Goal: Learn about a topic

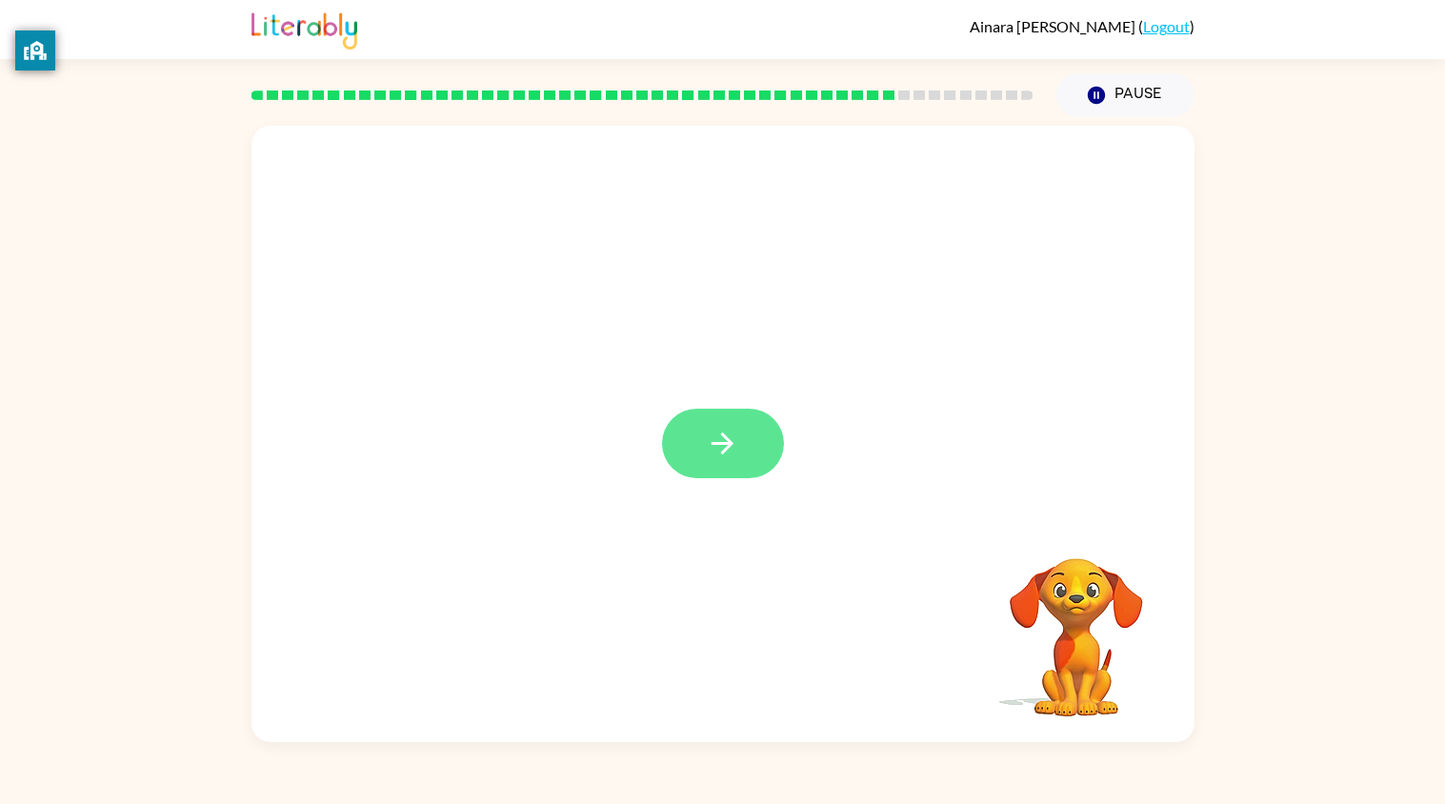
click at [735, 441] on icon "button" at bounding box center [722, 443] width 33 height 33
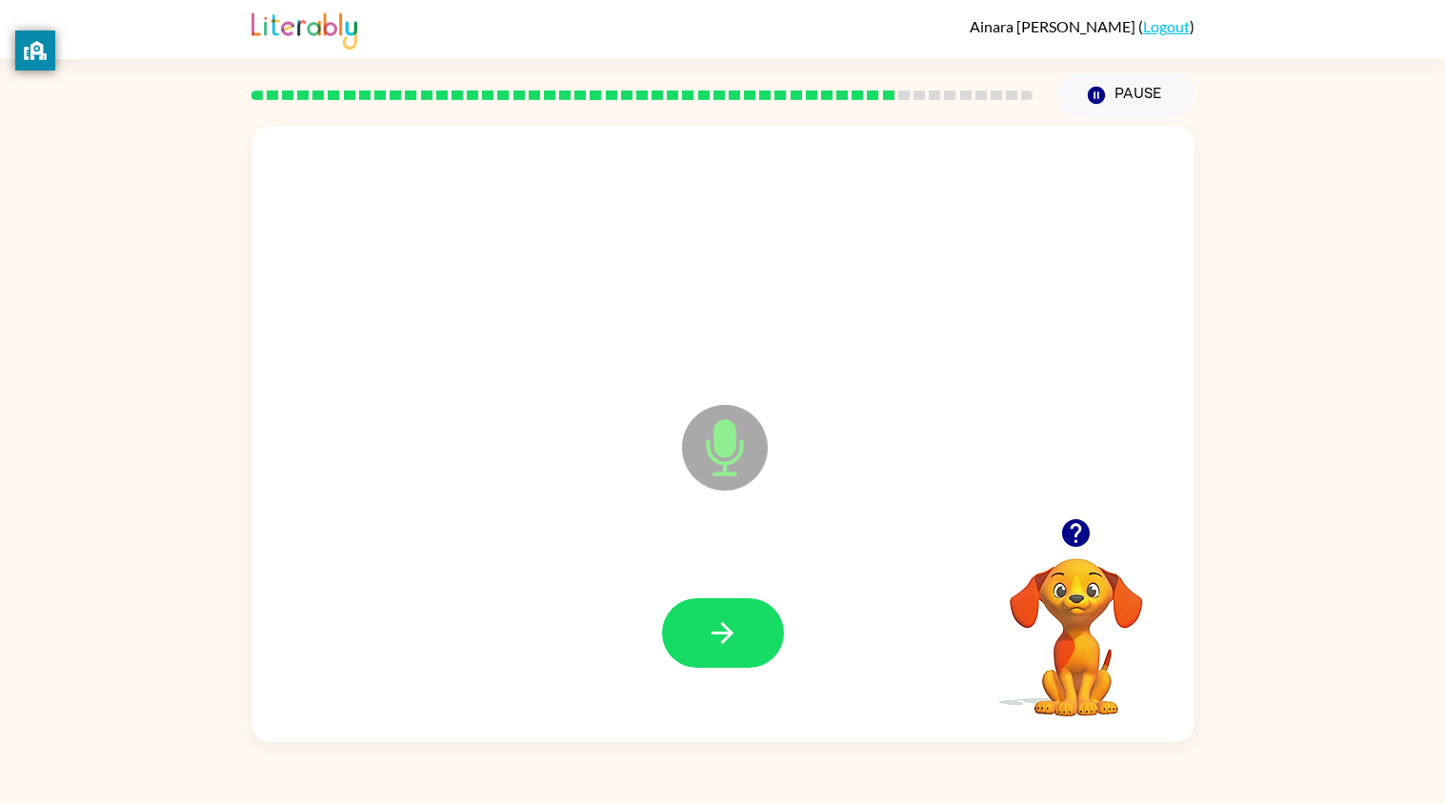
click at [745, 673] on div at bounding box center [722, 633] width 905 height 180
click at [738, 626] on icon "button" at bounding box center [722, 632] width 33 height 33
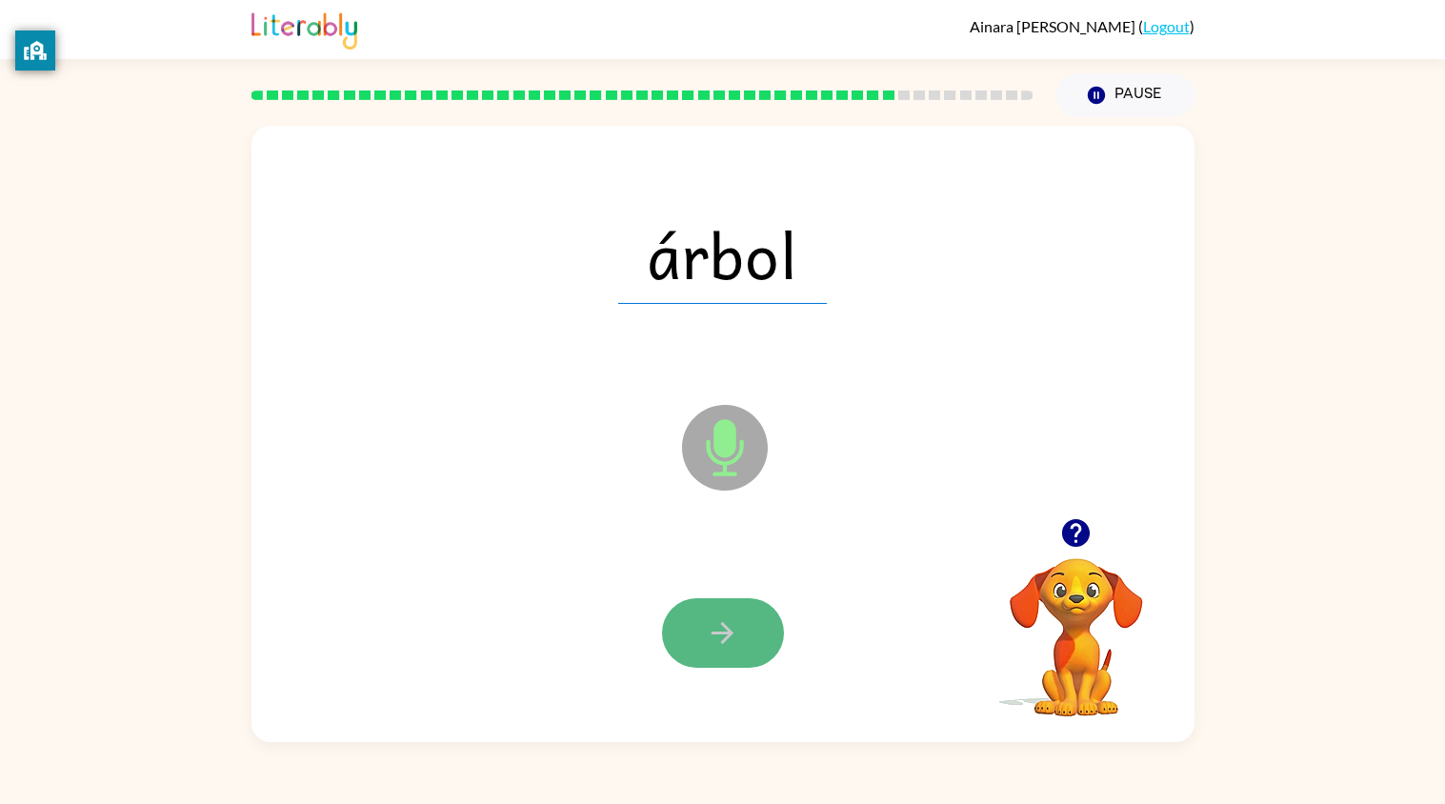
click at [712, 619] on icon "button" at bounding box center [722, 632] width 33 height 33
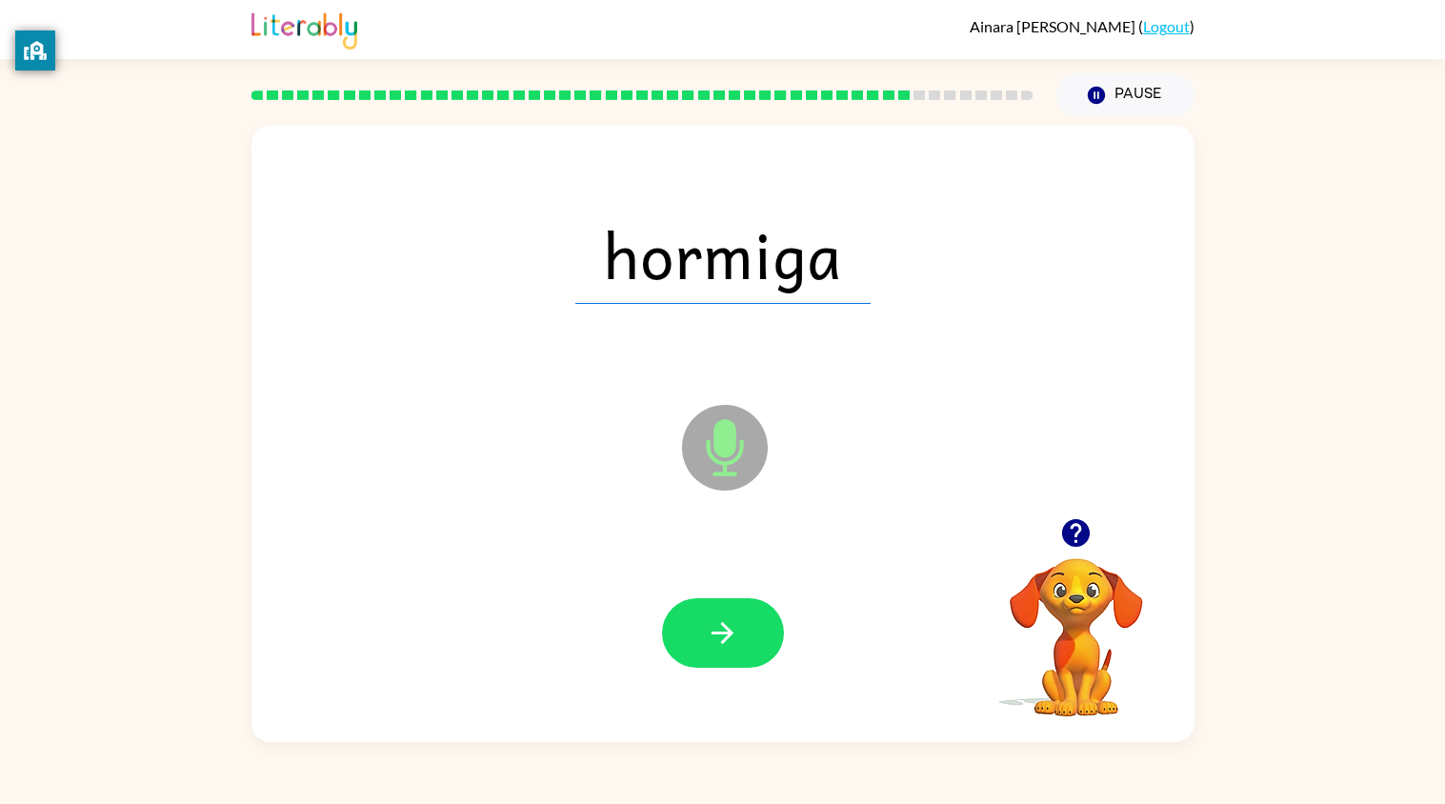
click at [717, 593] on div at bounding box center [722, 633] width 905 height 180
click at [732, 710] on div at bounding box center [722, 633] width 905 height 180
click at [737, 633] on icon "button" at bounding box center [722, 632] width 33 height 33
click at [735, 635] on icon "button" at bounding box center [722, 632] width 33 height 33
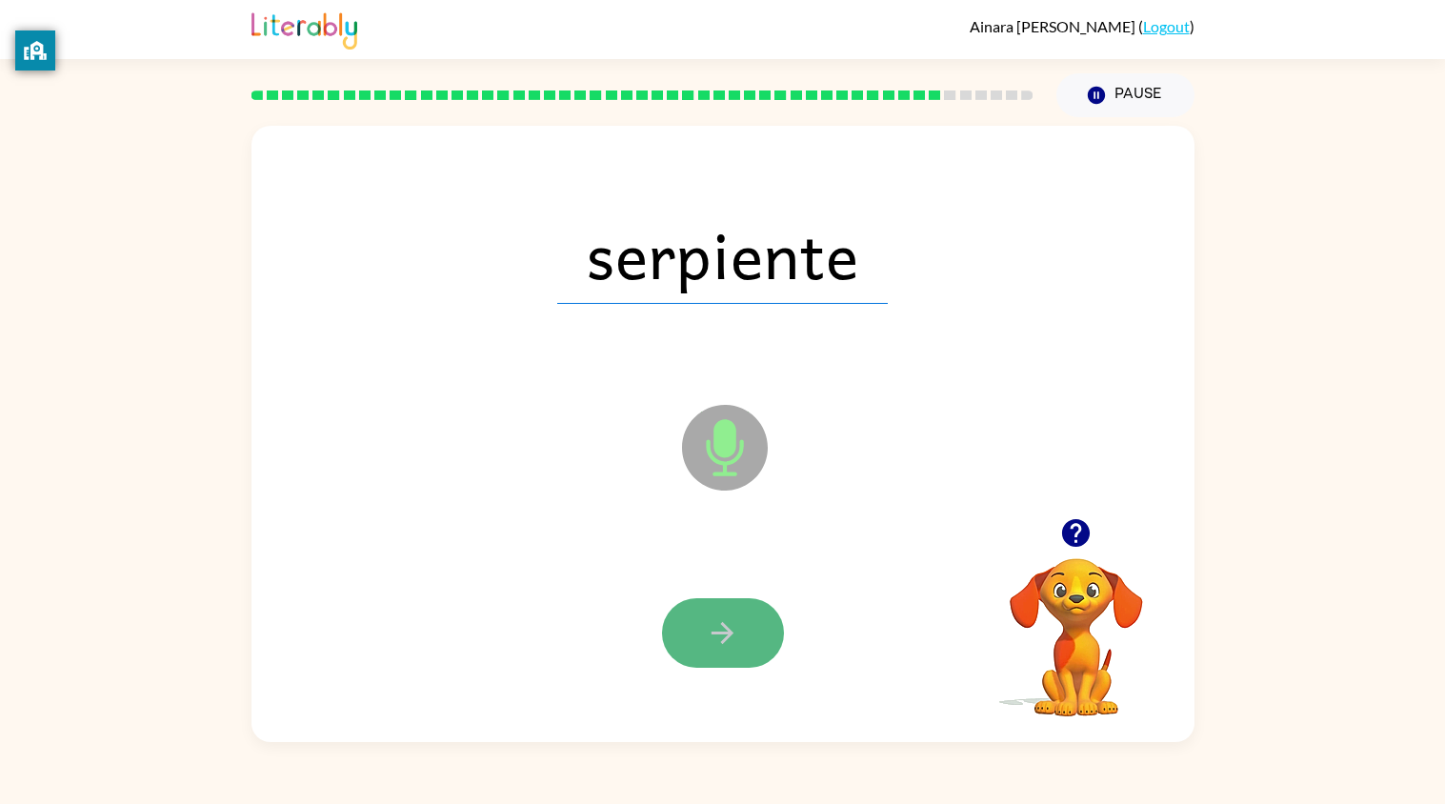
click at [735, 633] on icon "button" at bounding box center [722, 632] width 33 height 33
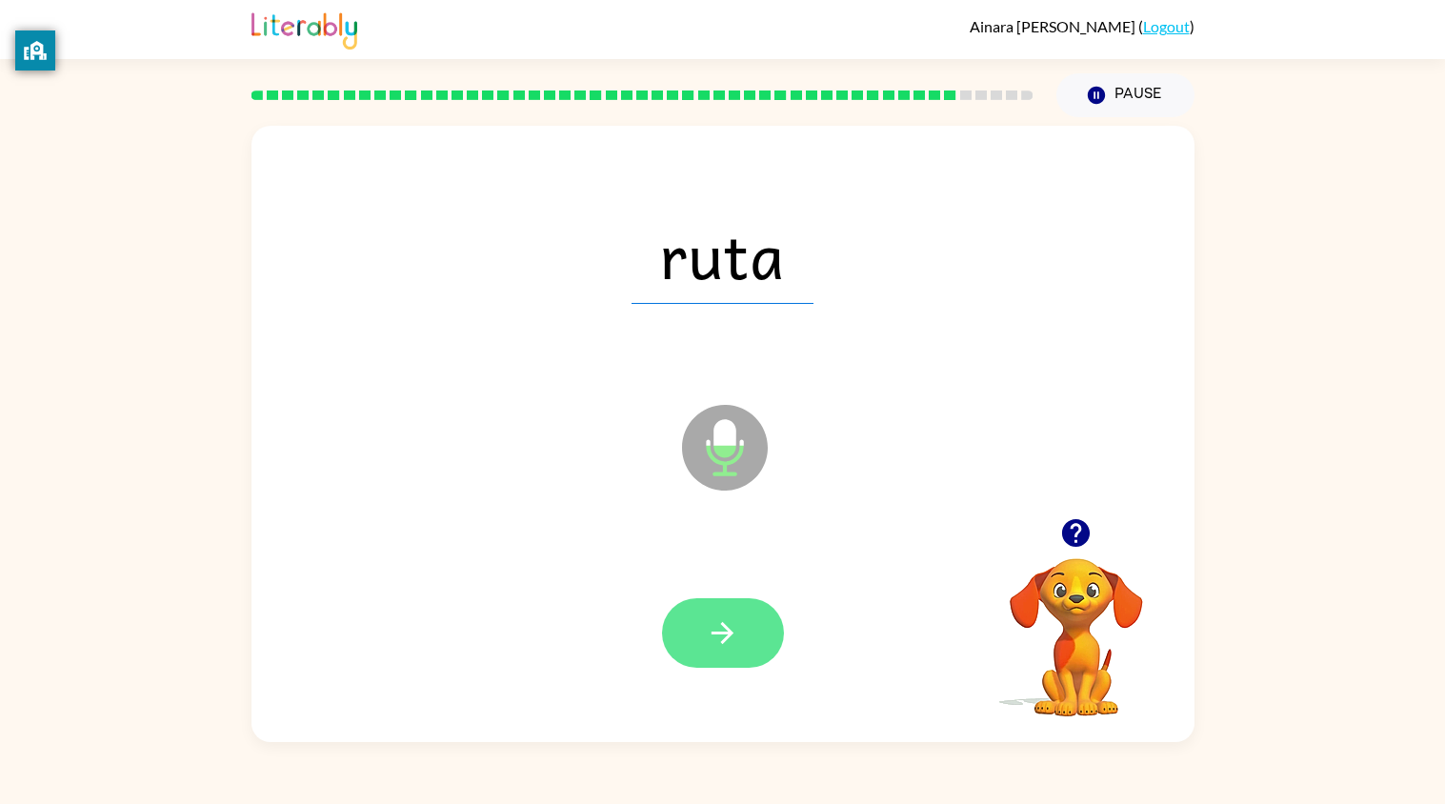
click at [737, 624] on icon "button" at bounding box center [722, 632] width 33 height 33
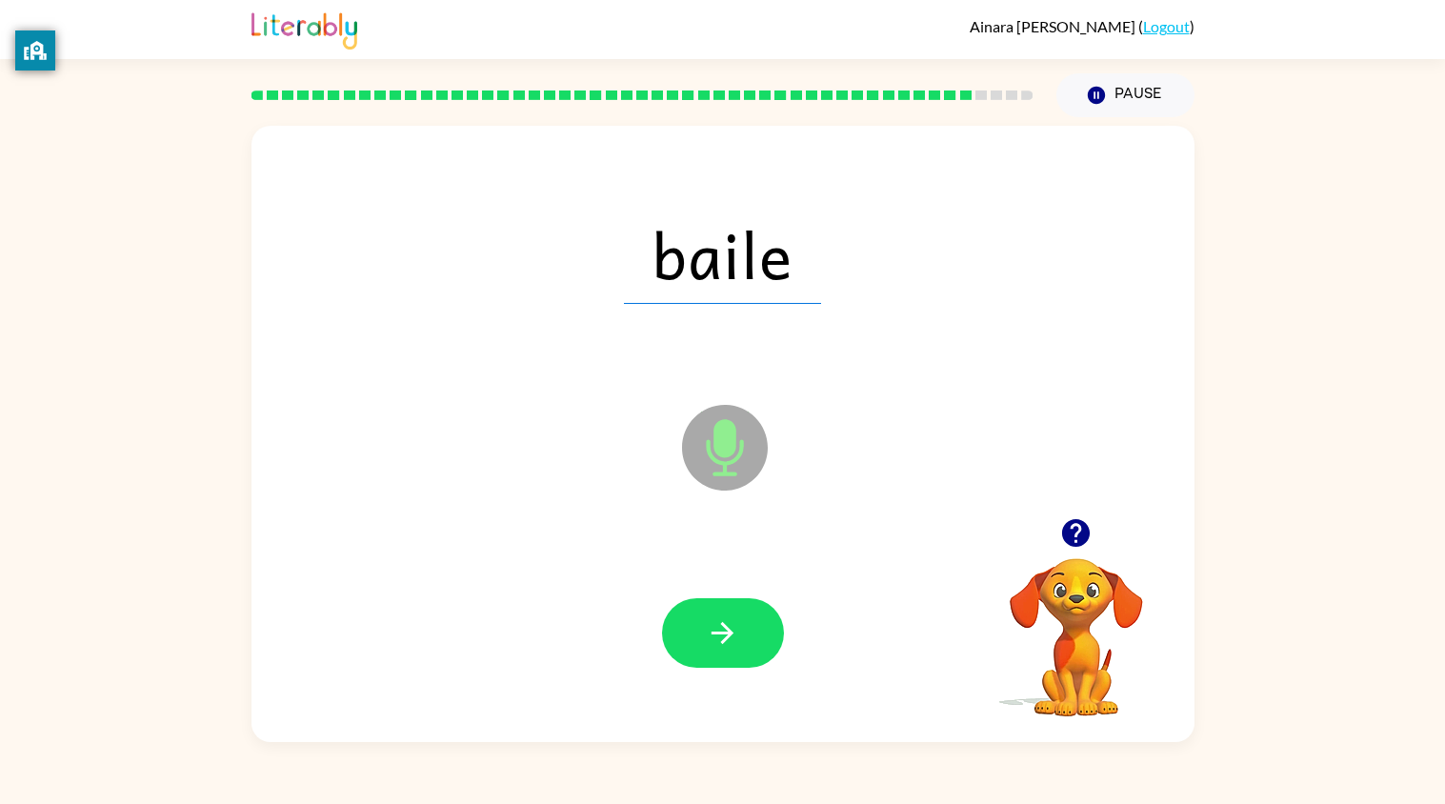
click at [737, 624] on icon "button" at bounding box center [722, 632] width 33 height 33
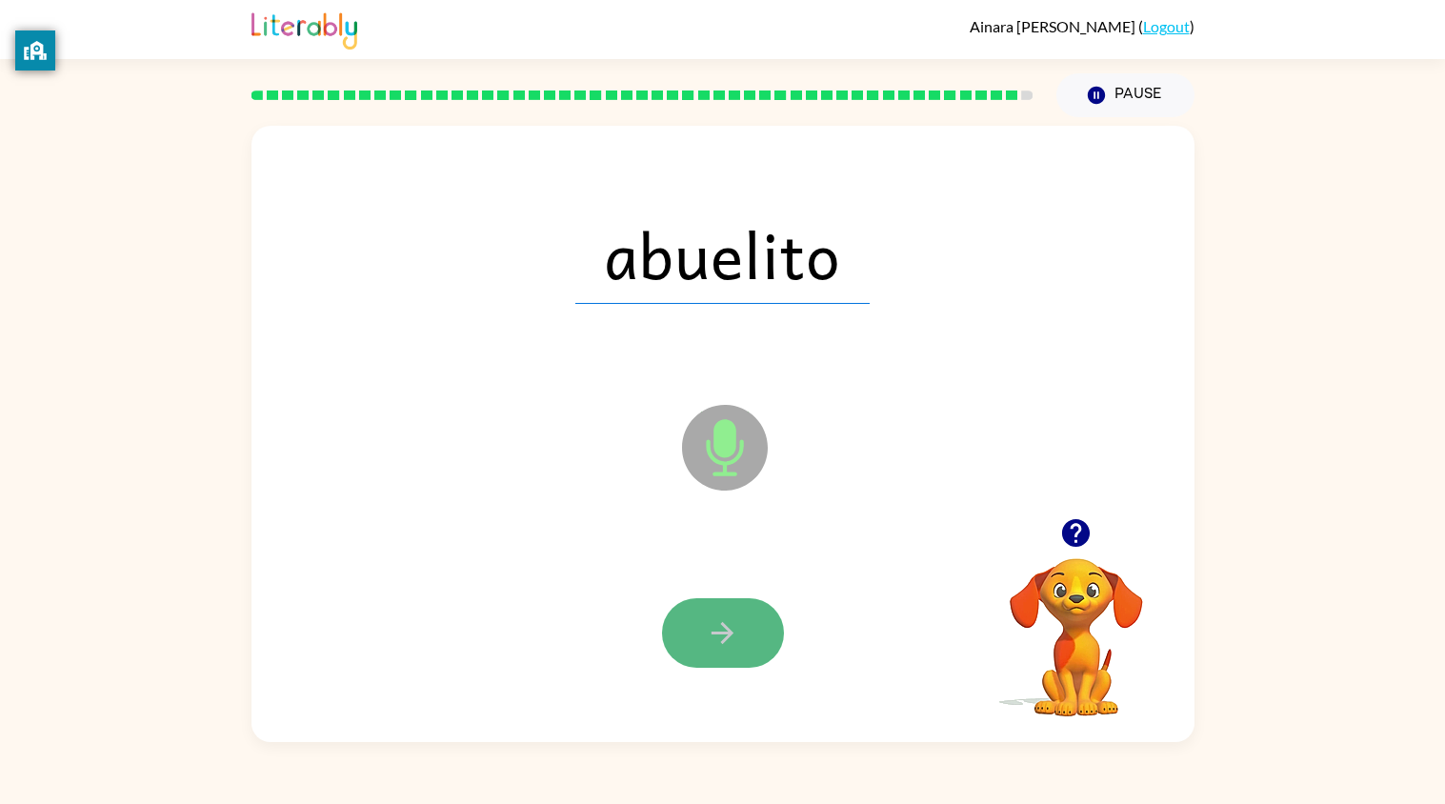
click at [736, 626] on icon "button" at bounding box center [722, 632] width 33 height 33
